Goal: Find contact information: Find contact information

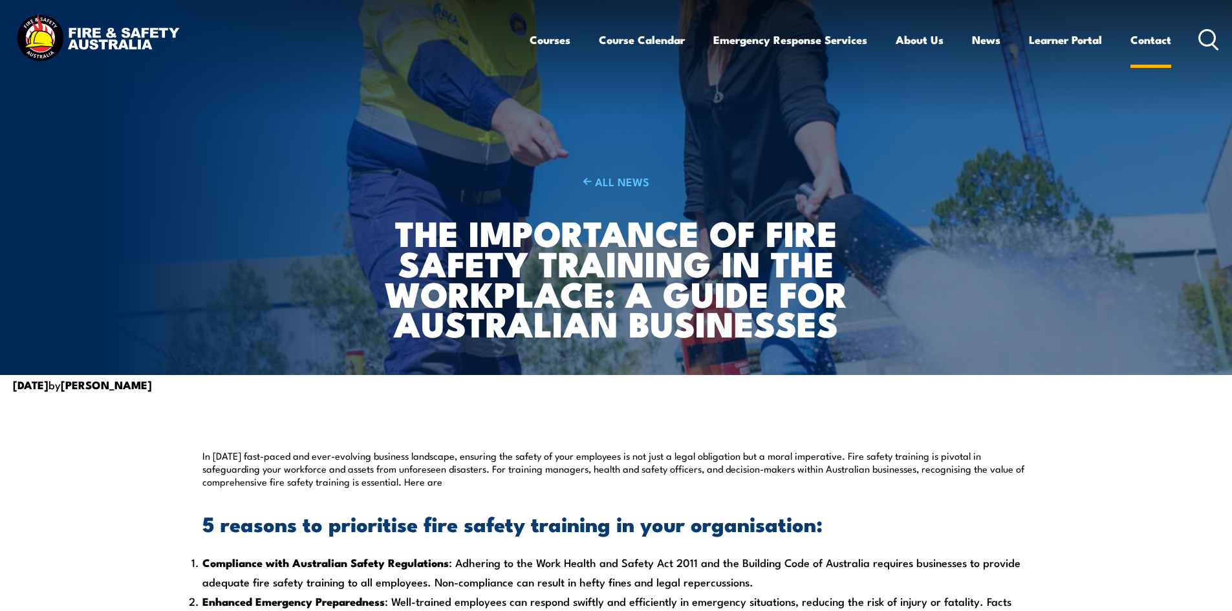
click at [1149, 39] on link "Contact" at bounding box center [1150, 40] width 41 height 34
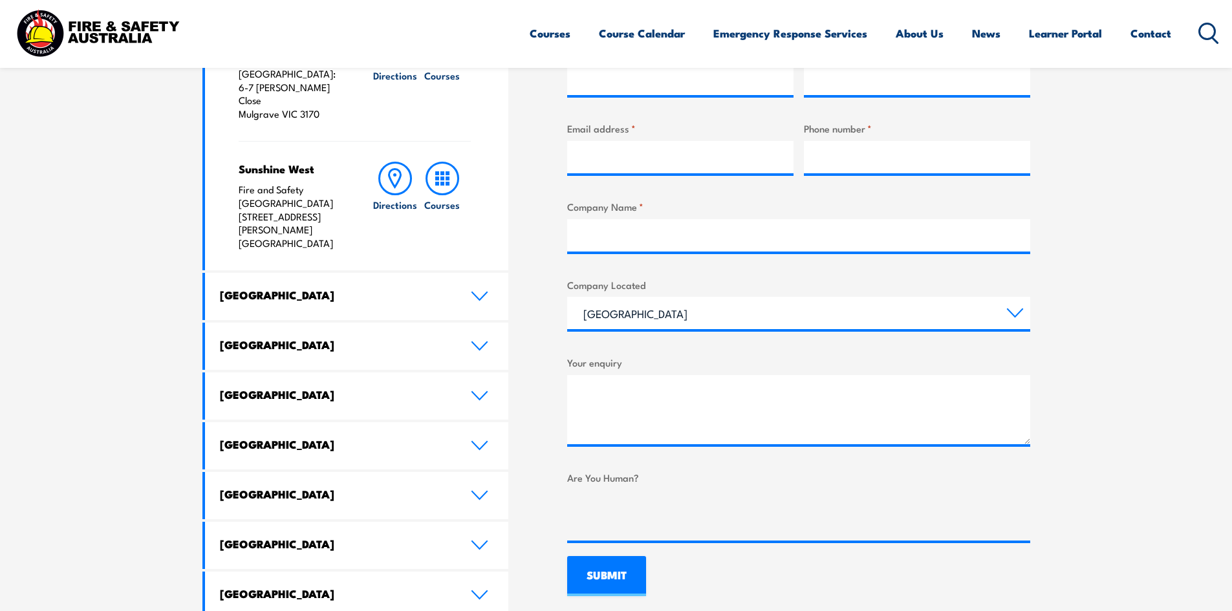
scroll to position [582, 0]
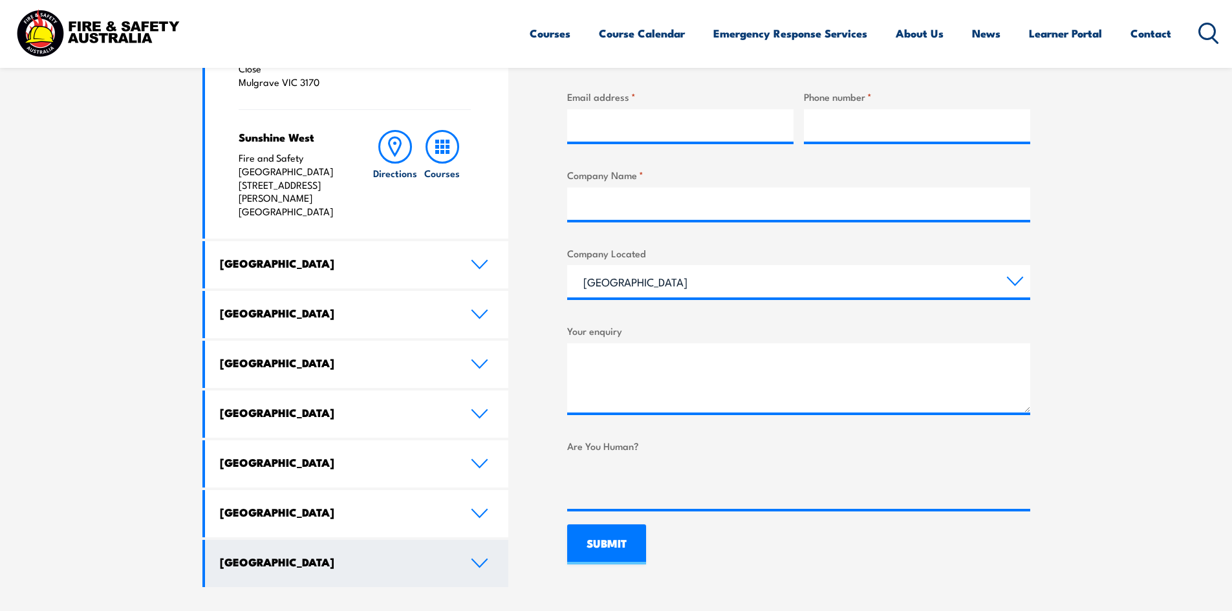
click at [480, 558] on icon at bounding box center [479, 563] width 17 height 10
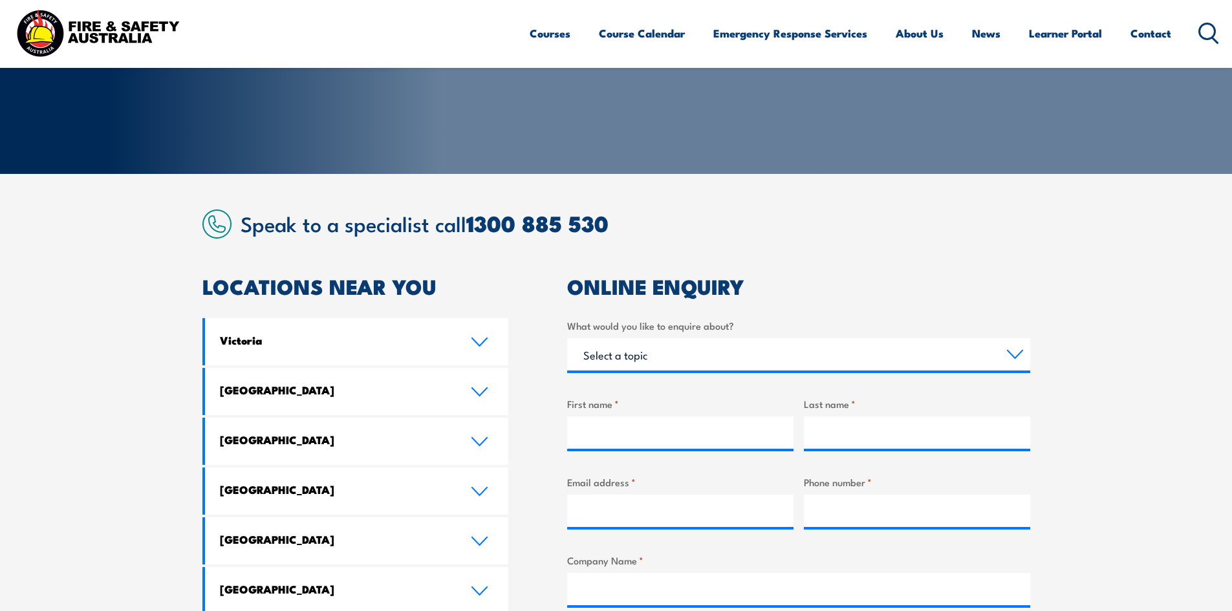
scroll to position [0, 0]
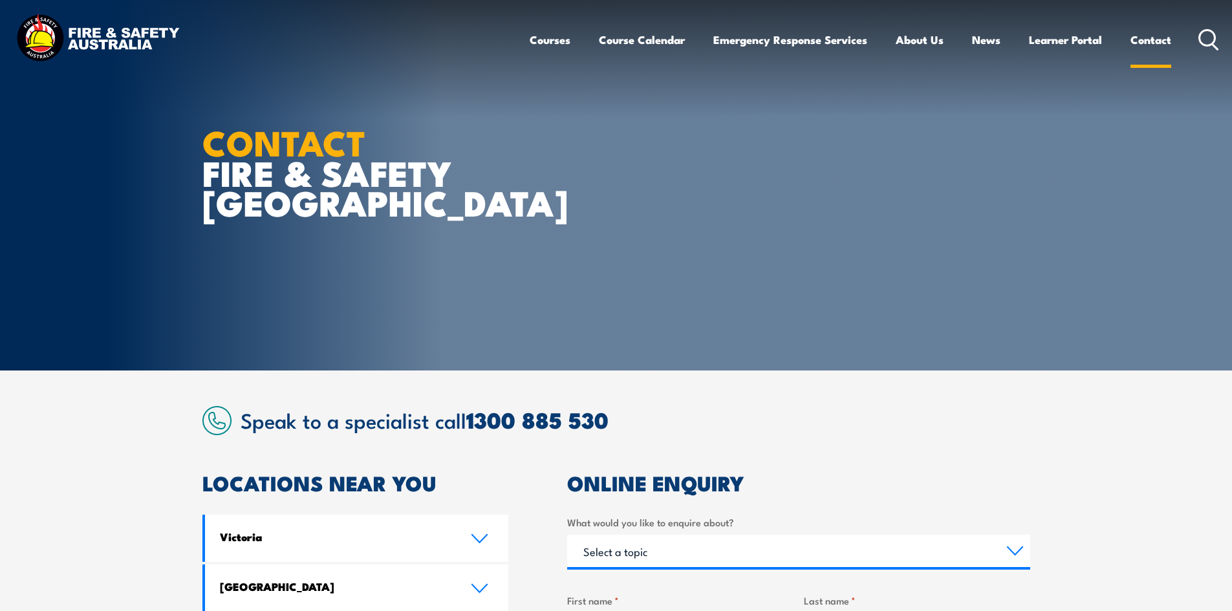
click at [1144, 41] on link "Contact" at bounding box center [1150, 40] width 41 height 34
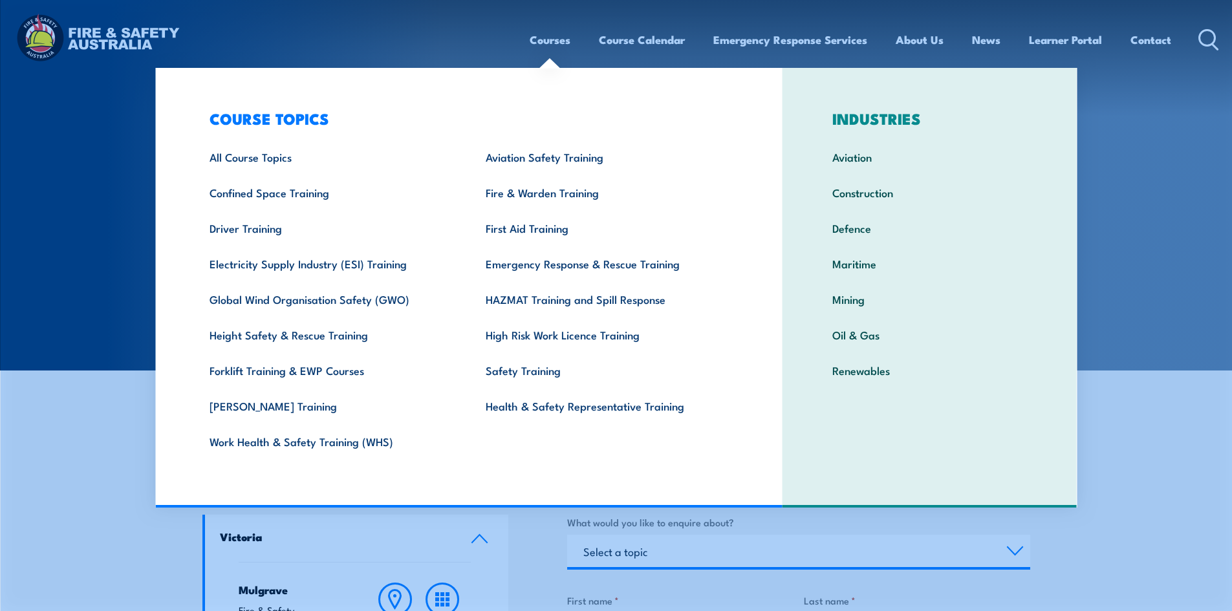
click at [562, 40] on link "Courses" at bounding box center [549, 40] width 41 height 34
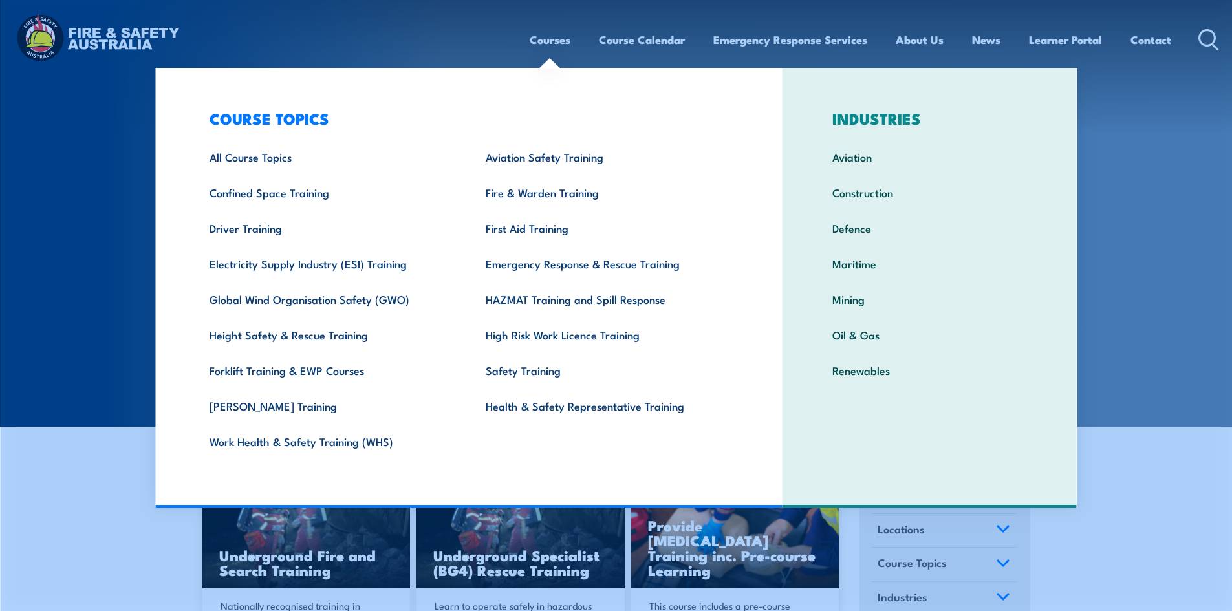
drag, startPoint x: 0, startPoint y: 0, endPoint x: 562, endPoint y: 41, distance: 563.9
click at [562, 41] on link "Courses" at bounding box center [549, 40] width 41 height 34
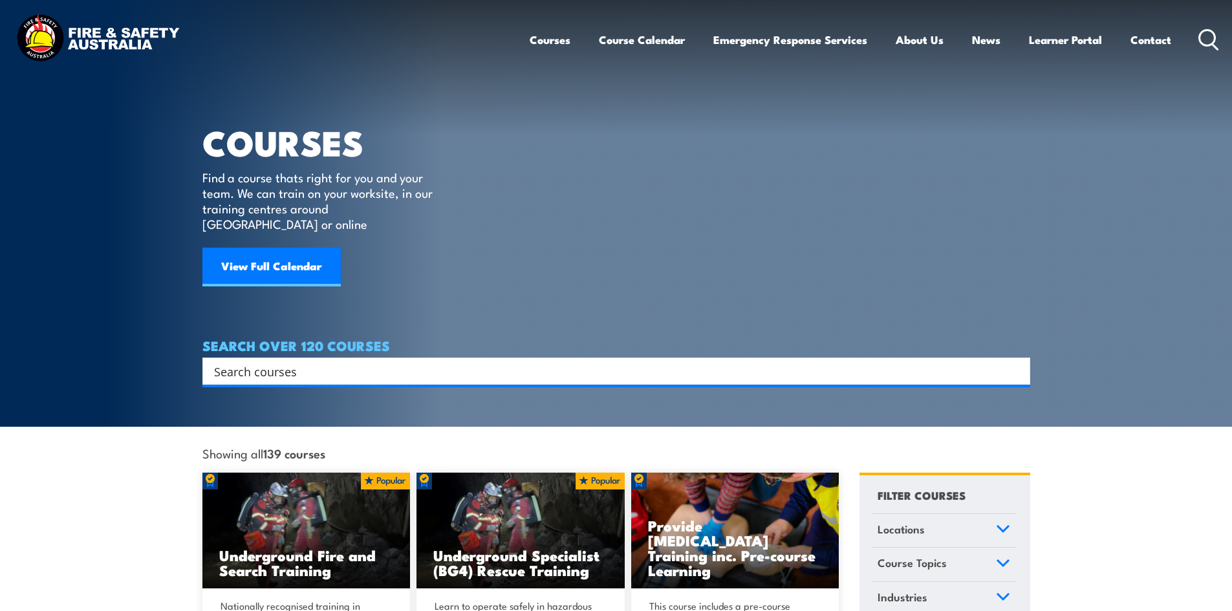
click at [544, 41] on link "Courses" at bounding box center [549, 40] width 41 height 34
click at [54, 37] on img at bounding box center [97, 40] width 169 height 56
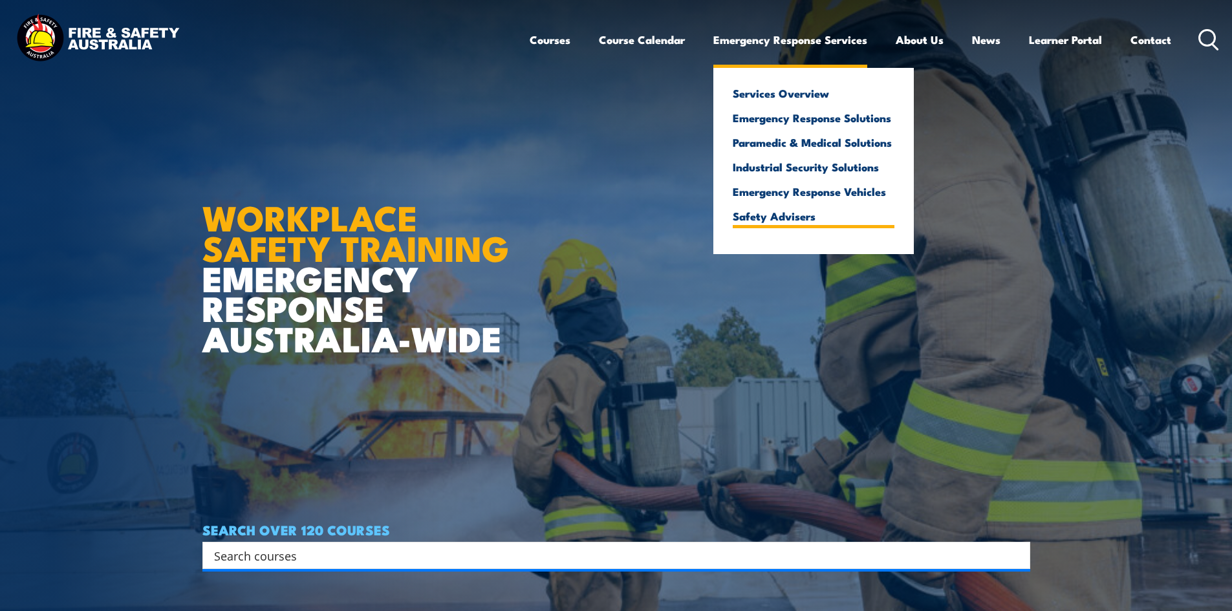
click at [781, 219] on link "Safety Advisers" at bounding box center [813, 216] width 162 height 12
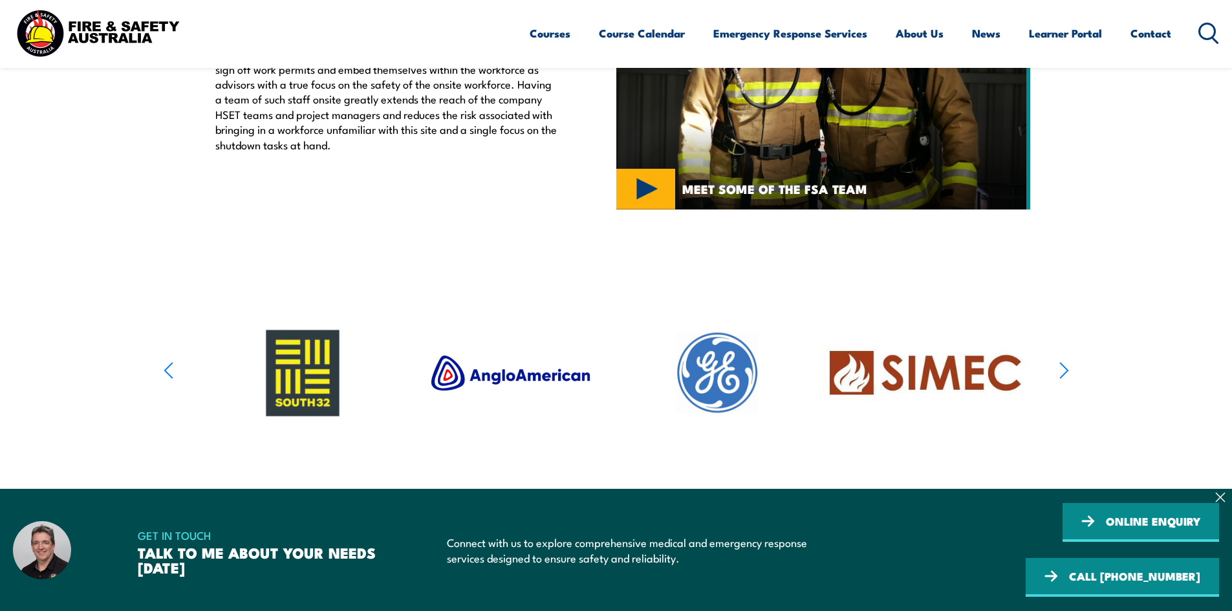
scroll to position [517, 0]
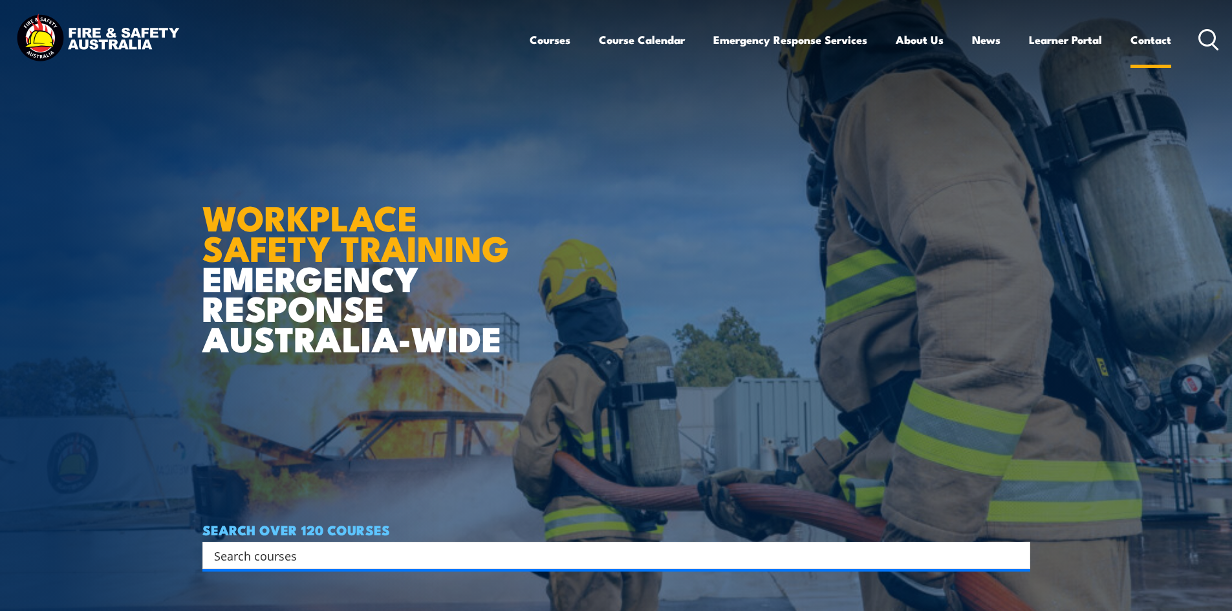
click at [1158, 41] on link "Contact" at bounding box center [1150, 40] width 41 height 34
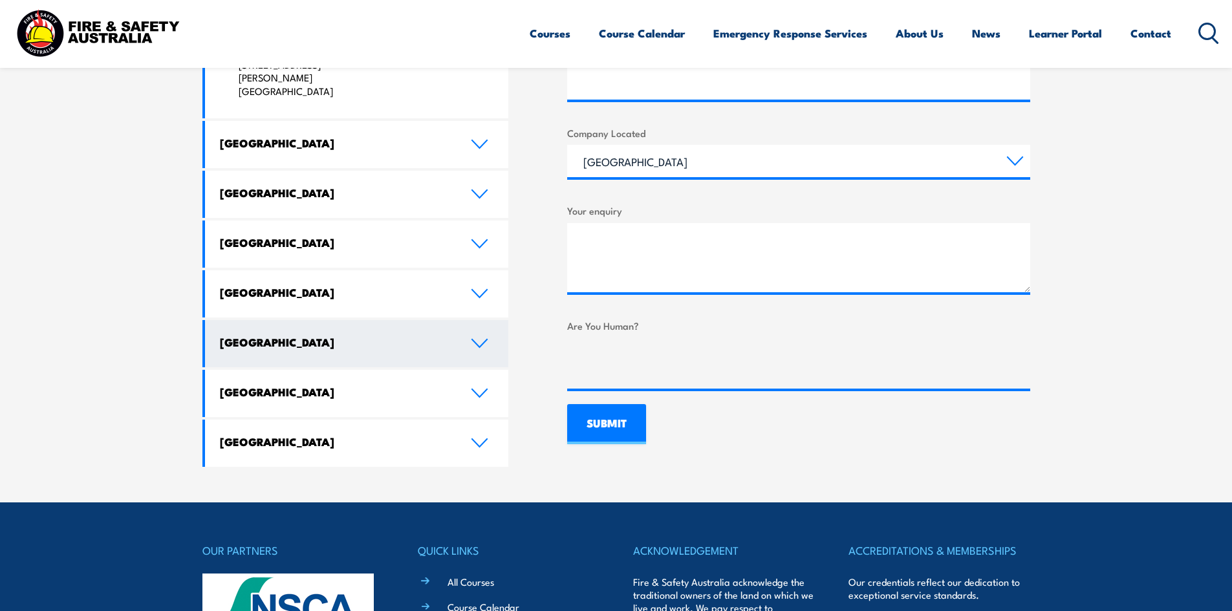
scroll to position [711, 0]
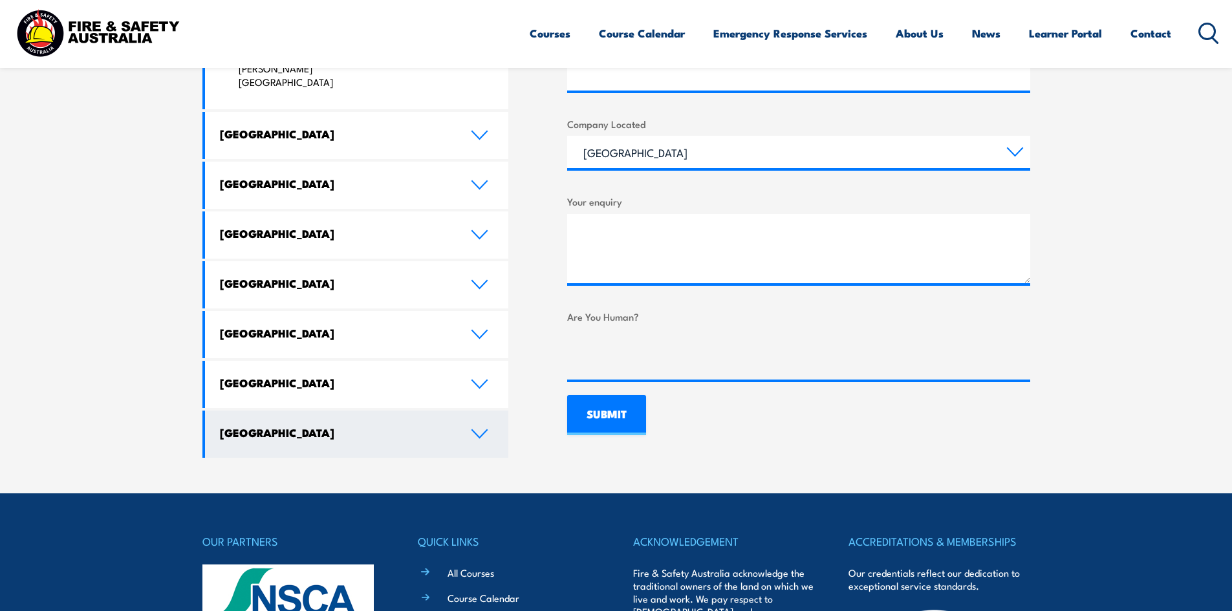
click at [476, 430] on icon at bounding box center [479, 434] width 15 height 8
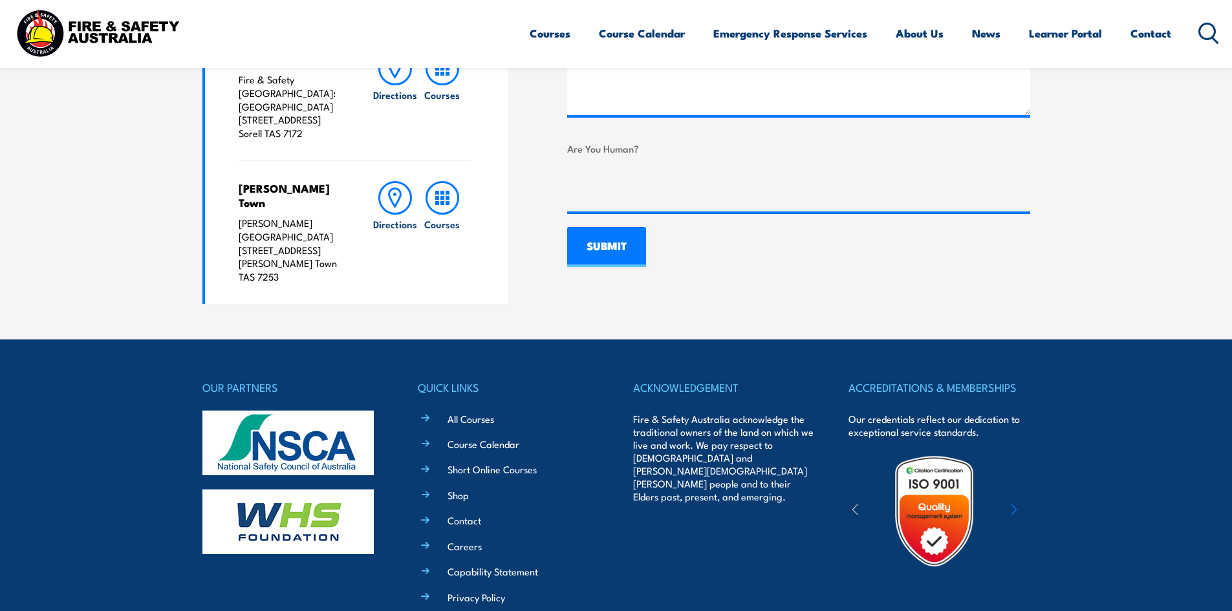
scroll to position [970, 0]
